Goal: Transaction & Acquisition: Purchase product/service

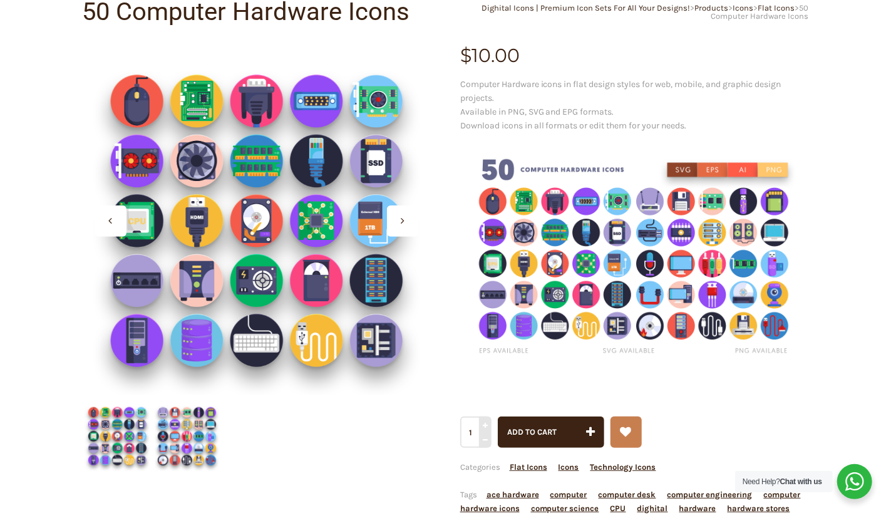
click at [202, 438] on img at bounding box center [186, 435] width 69 height 69
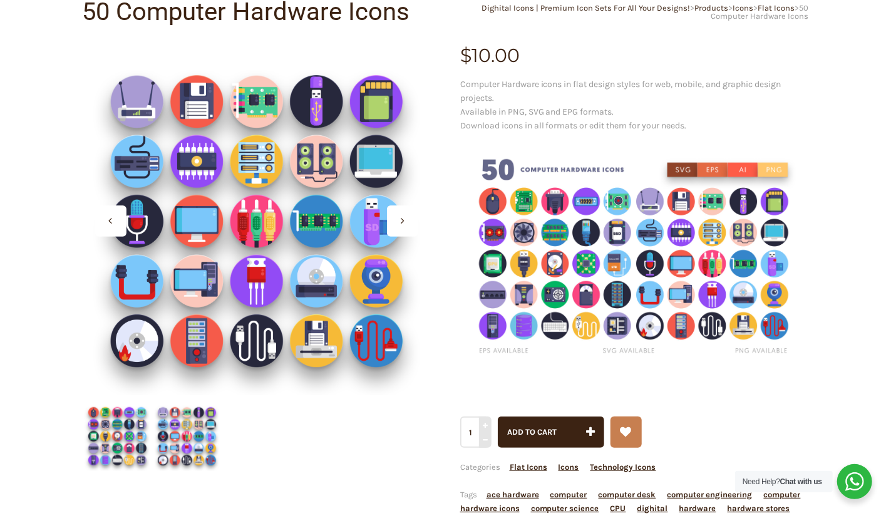
click at [138, 429] on img at bounding box center [117, 435] width 69 height 69
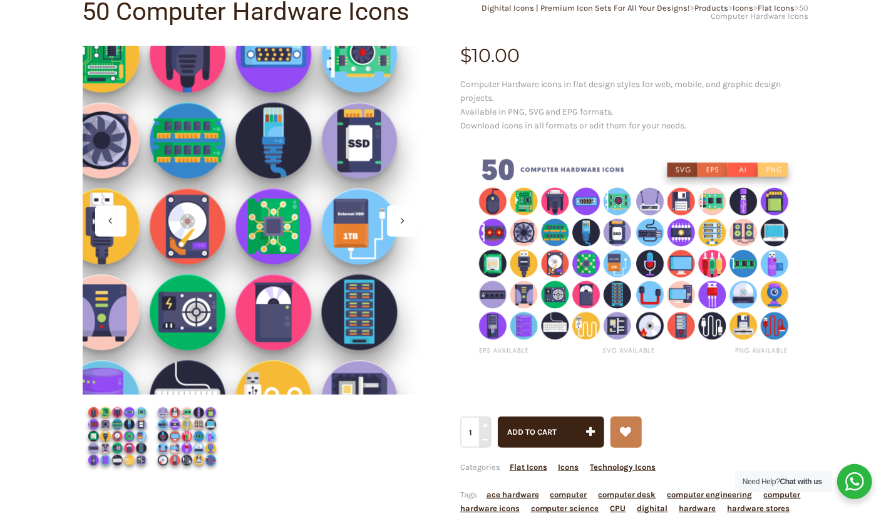
click at [305, 216] on div at bounding box center [257, 220] width 349 height 349
